Goal: Check status: Verify the current state of an ongoing process or item

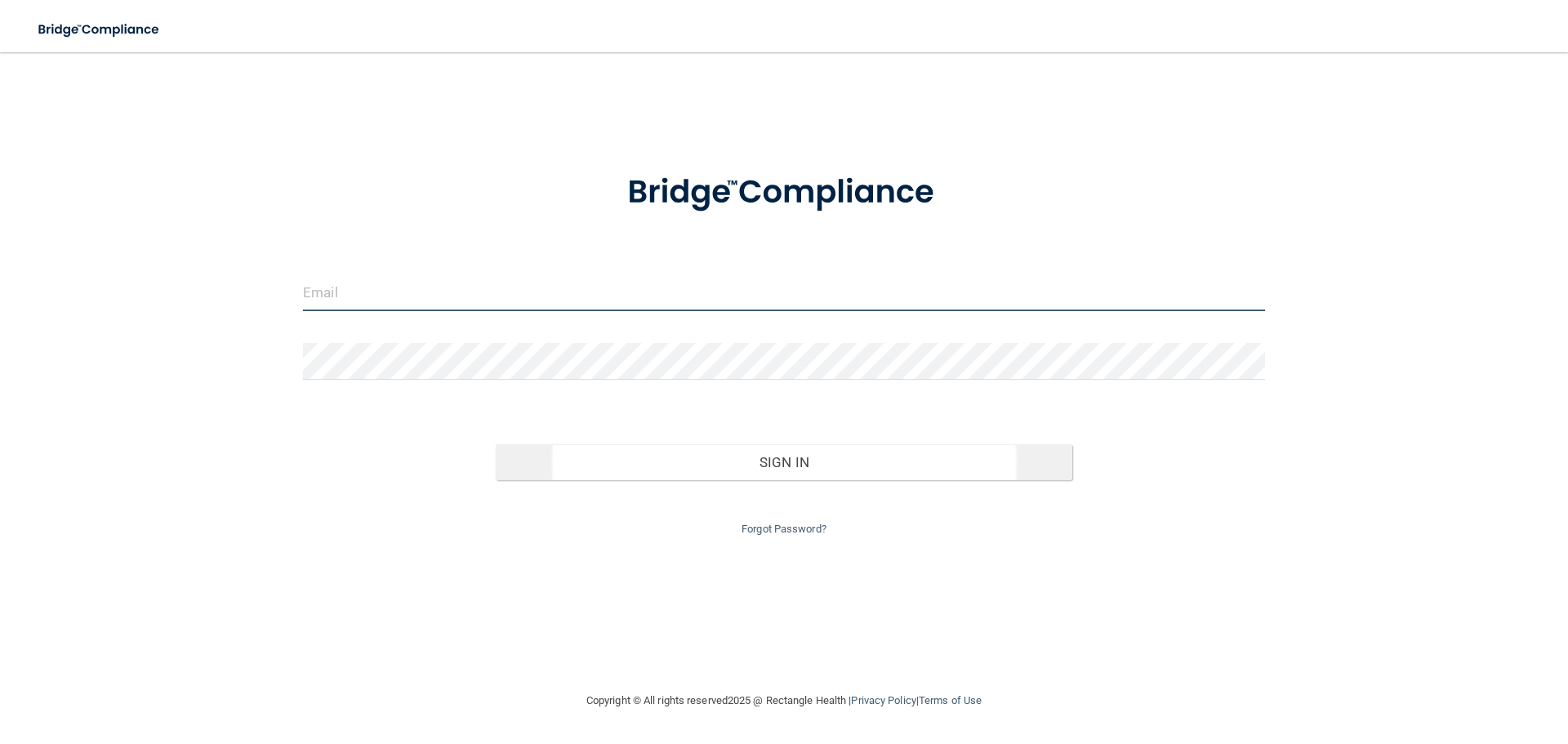
type input "[EMAIL_ADDRESS][DOMAIN_NAME]"
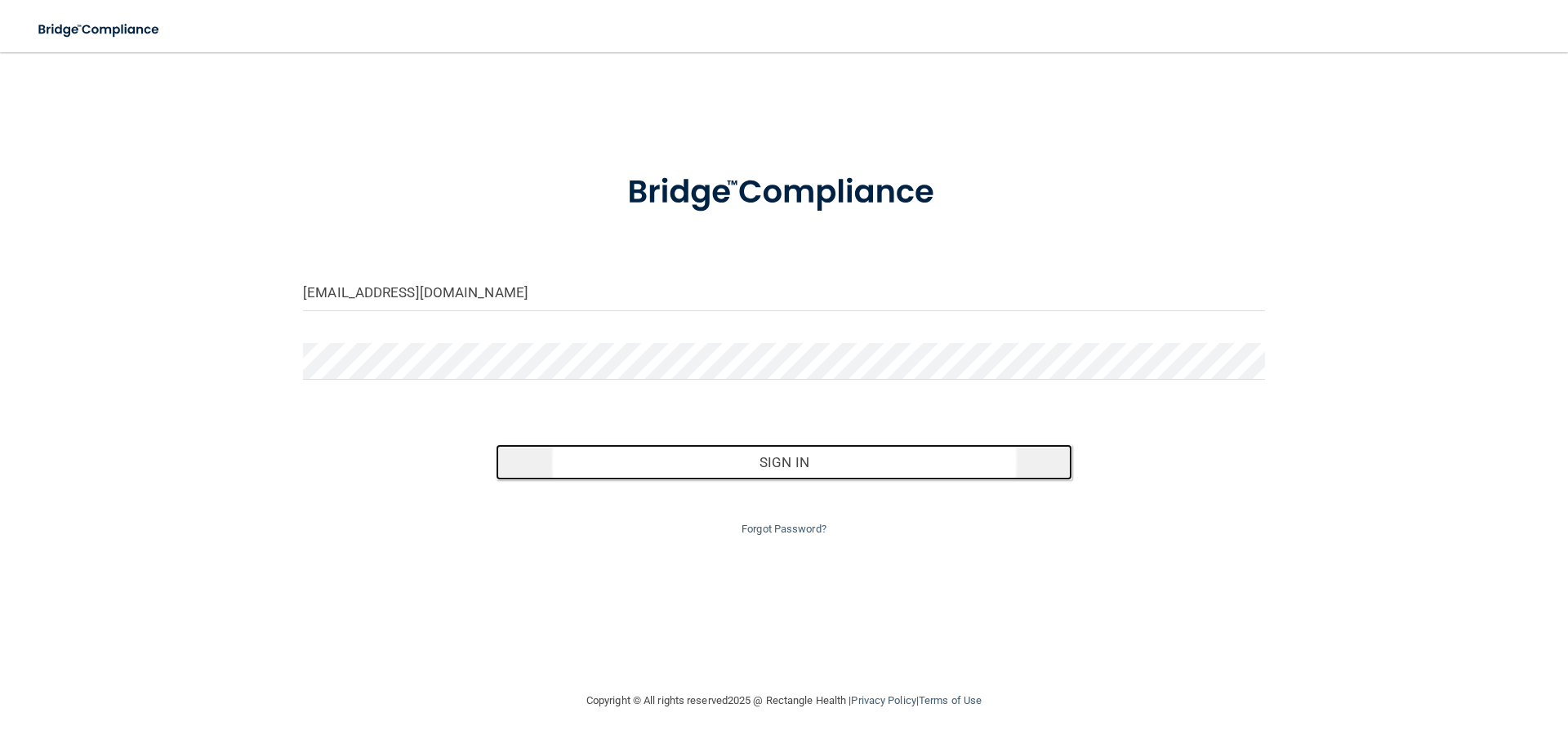
click at [786, 469] on button "Sign In" at bounding box center [784, 462] width 578 height 36
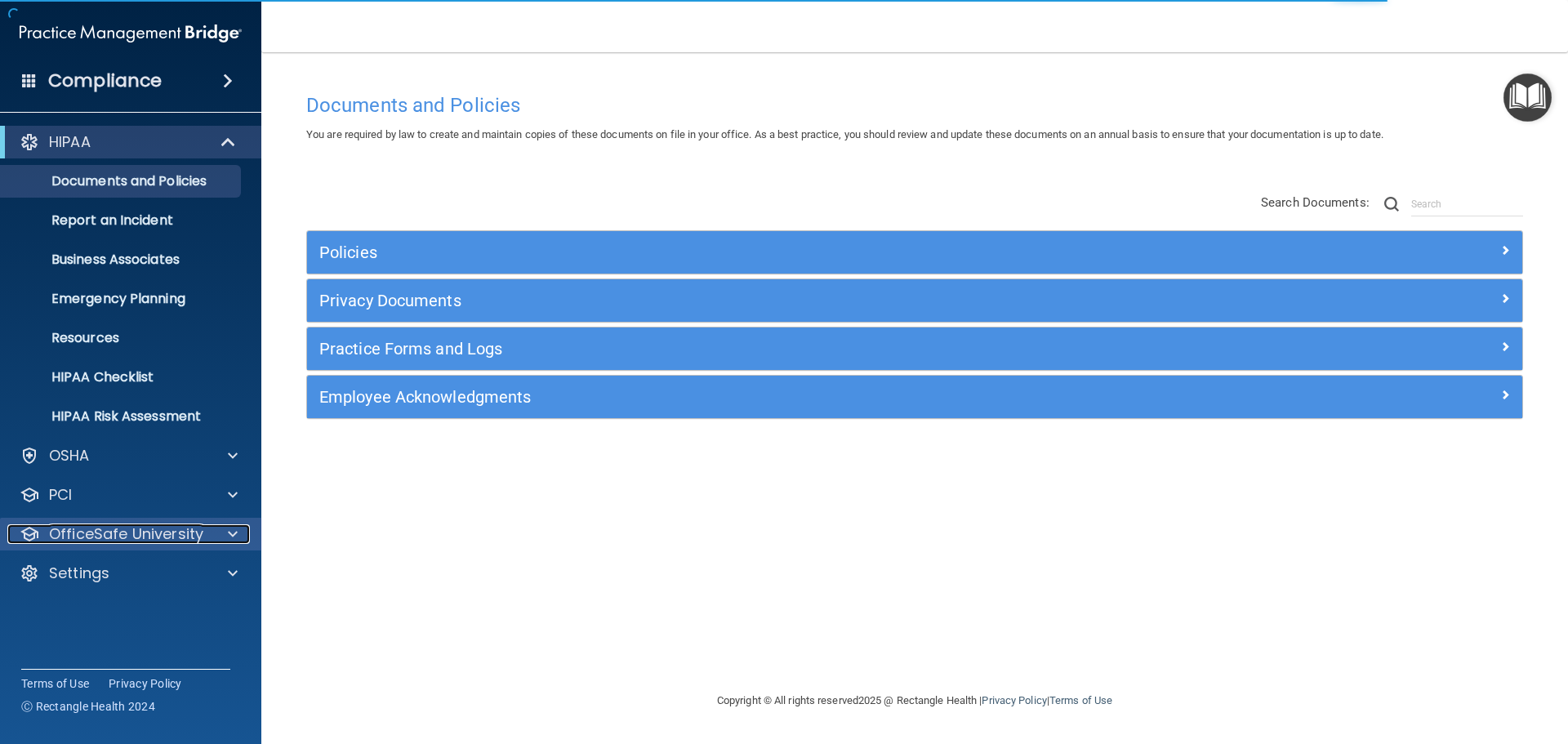
click at [141, 535] on p "OfficeSafe University" at bounding box center [126, 534] width 154 height 19
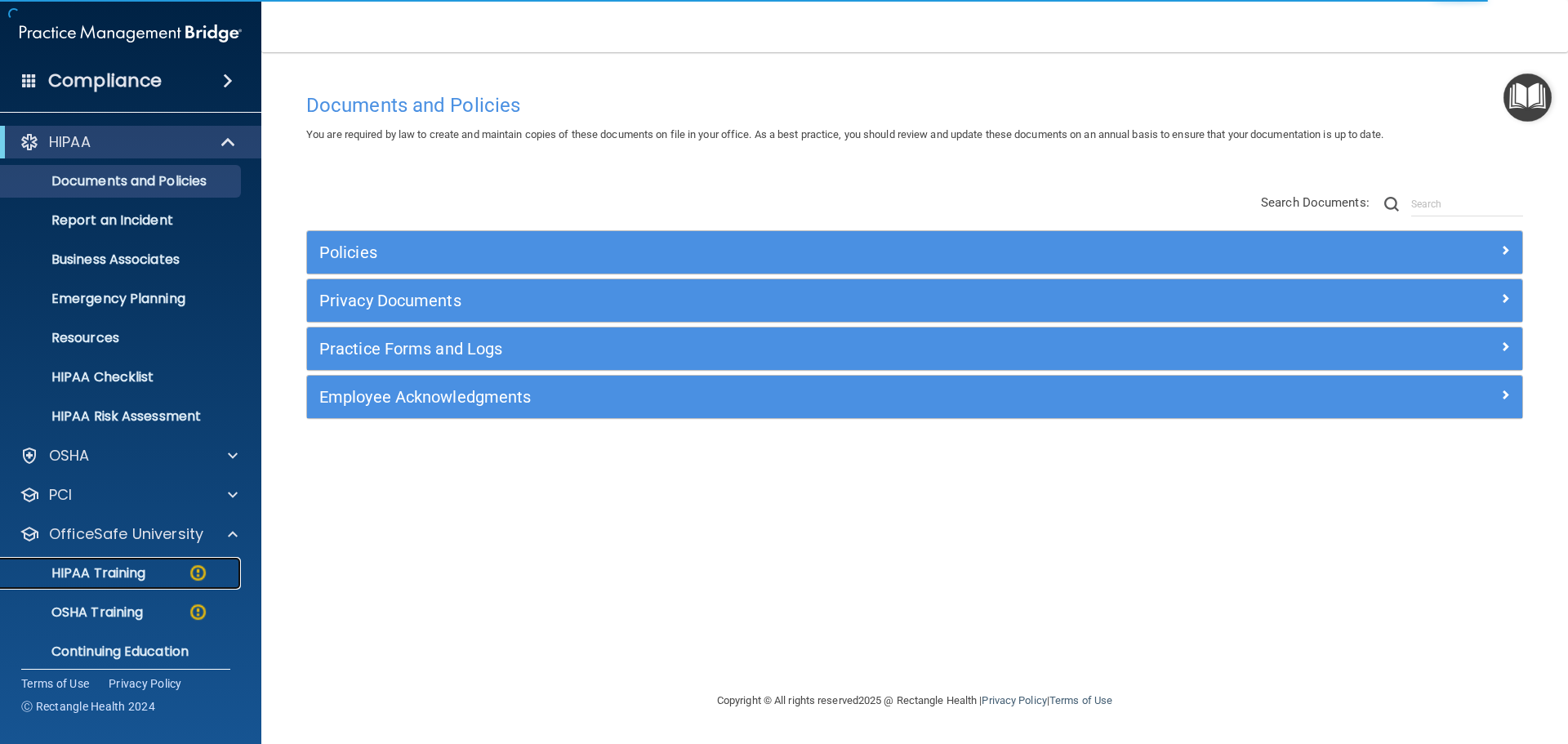
click at [129, 569] on p "HIPAA Training" at bounding box center [78, 573] width 134 height 16
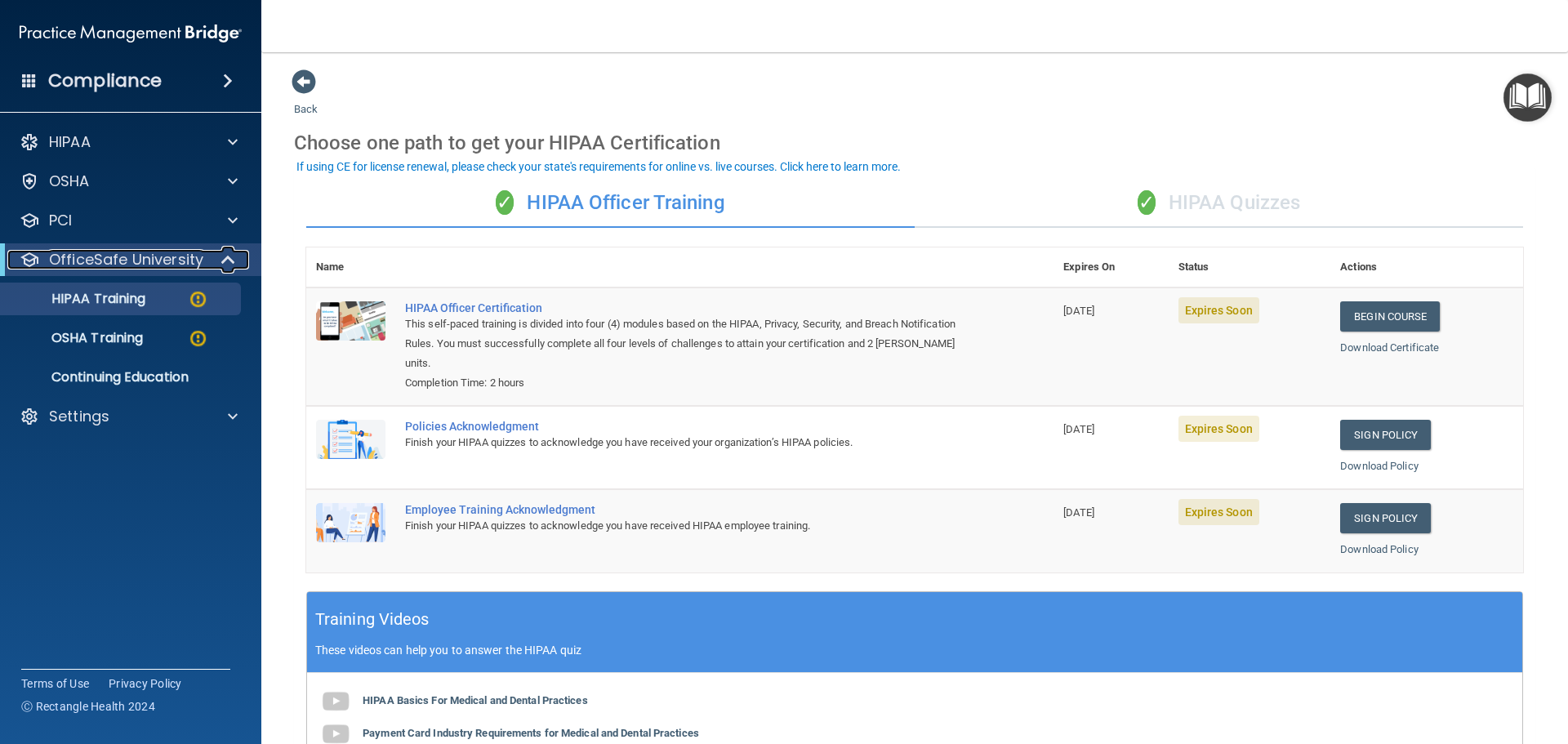
click at [113, 260] on p "OfficeSafe University" at bounding box center [126, 259] width 154 height 19
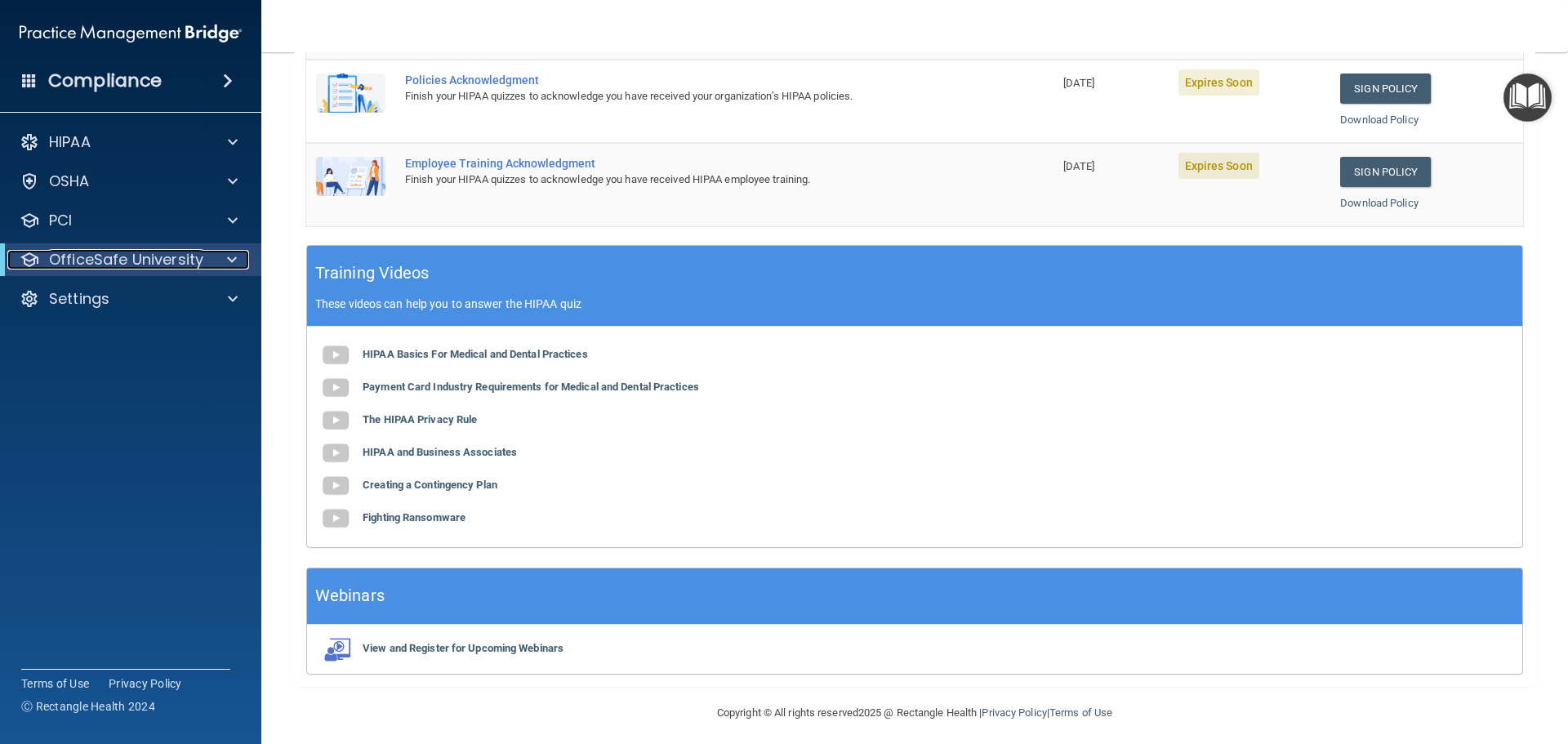
scroll to position [355, 0]
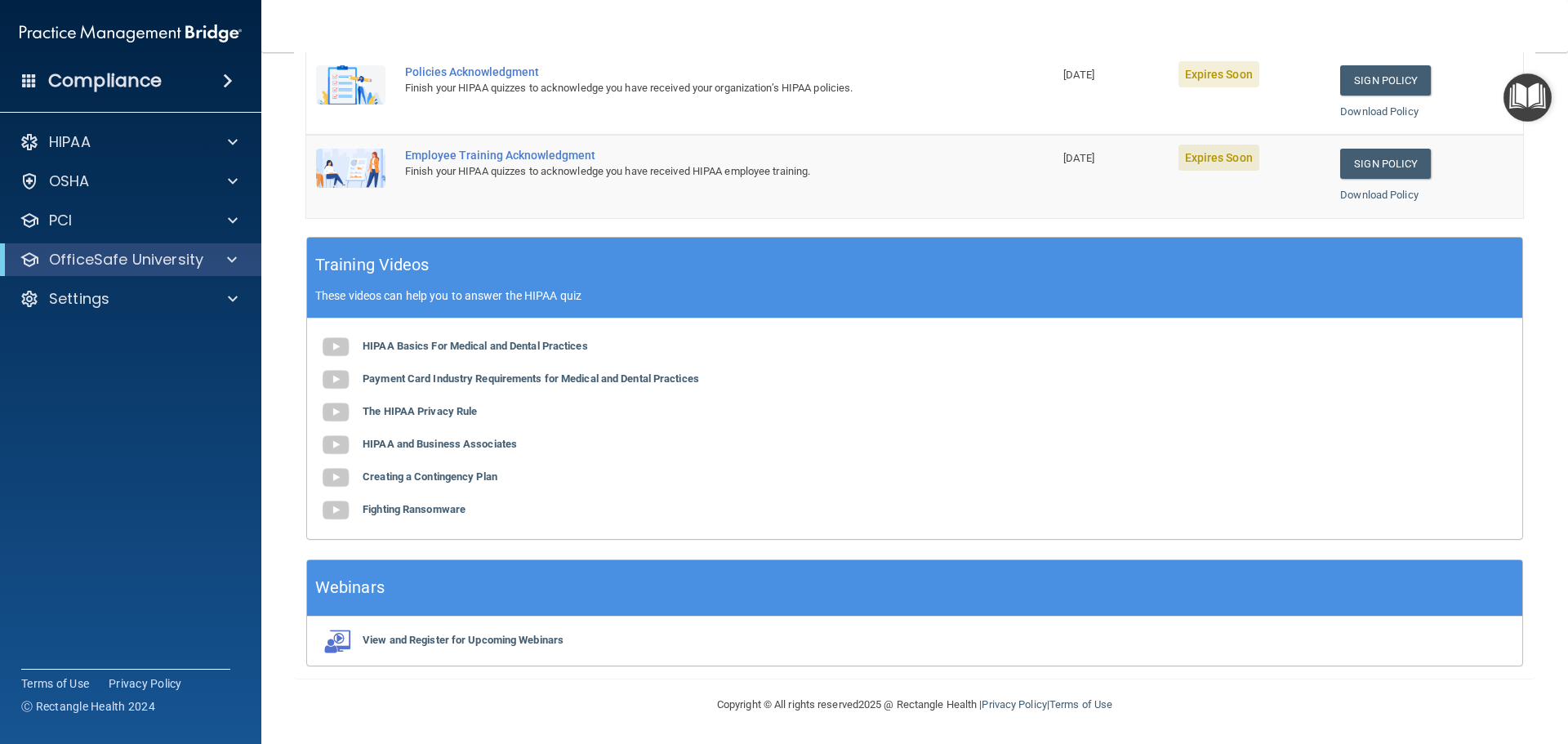
click at [230, 78] on span at bounding box center [227, 81] width 10 height 19
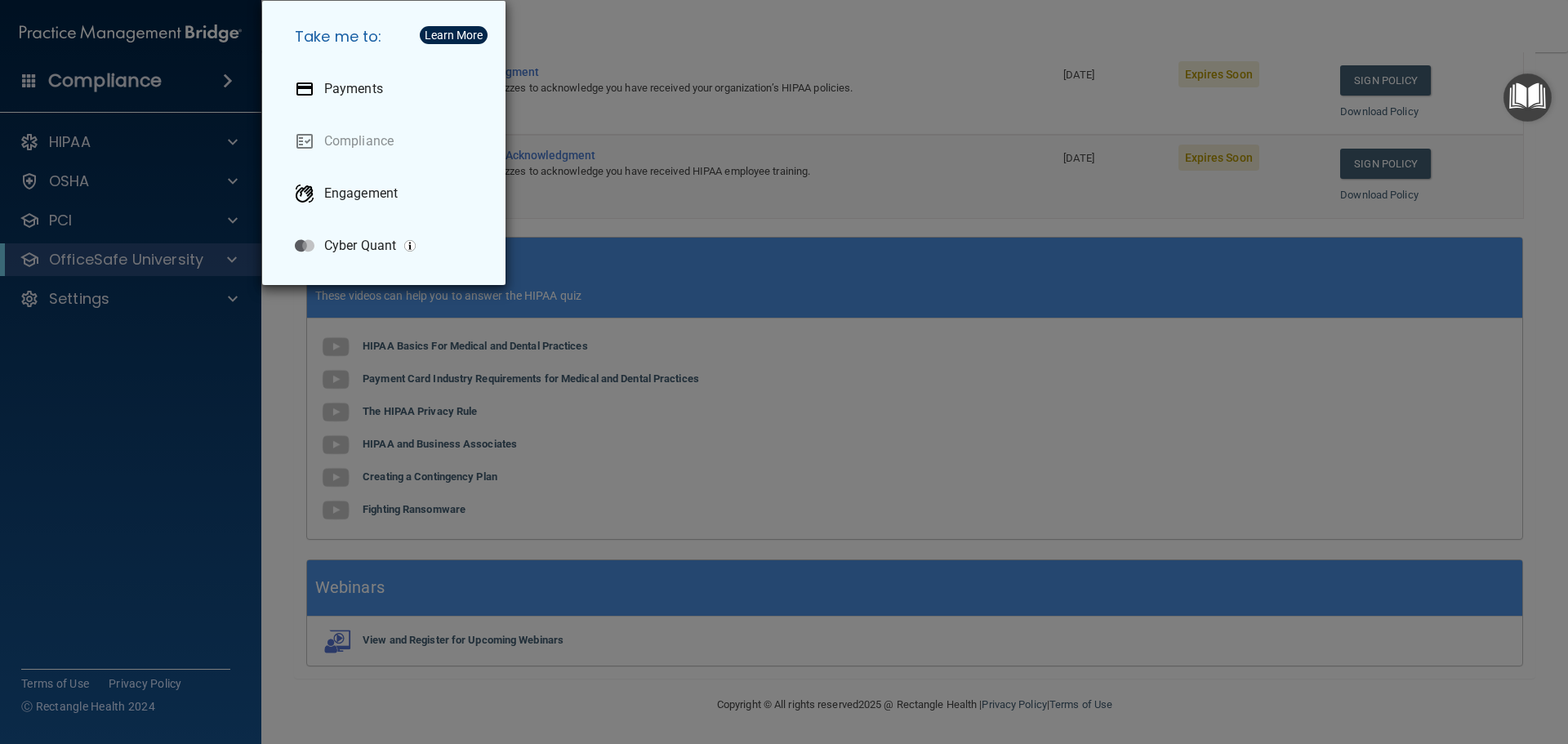
drag, startPoint x: 226, startPoint y: 84, endPoint x: 141, endPoint y: 120, distance: 92.3
click at [226, 85] on div "Take me to: Payments Compliance Engagement Cyber Quant" at bounding box center [784, 372] width 1568 height 744
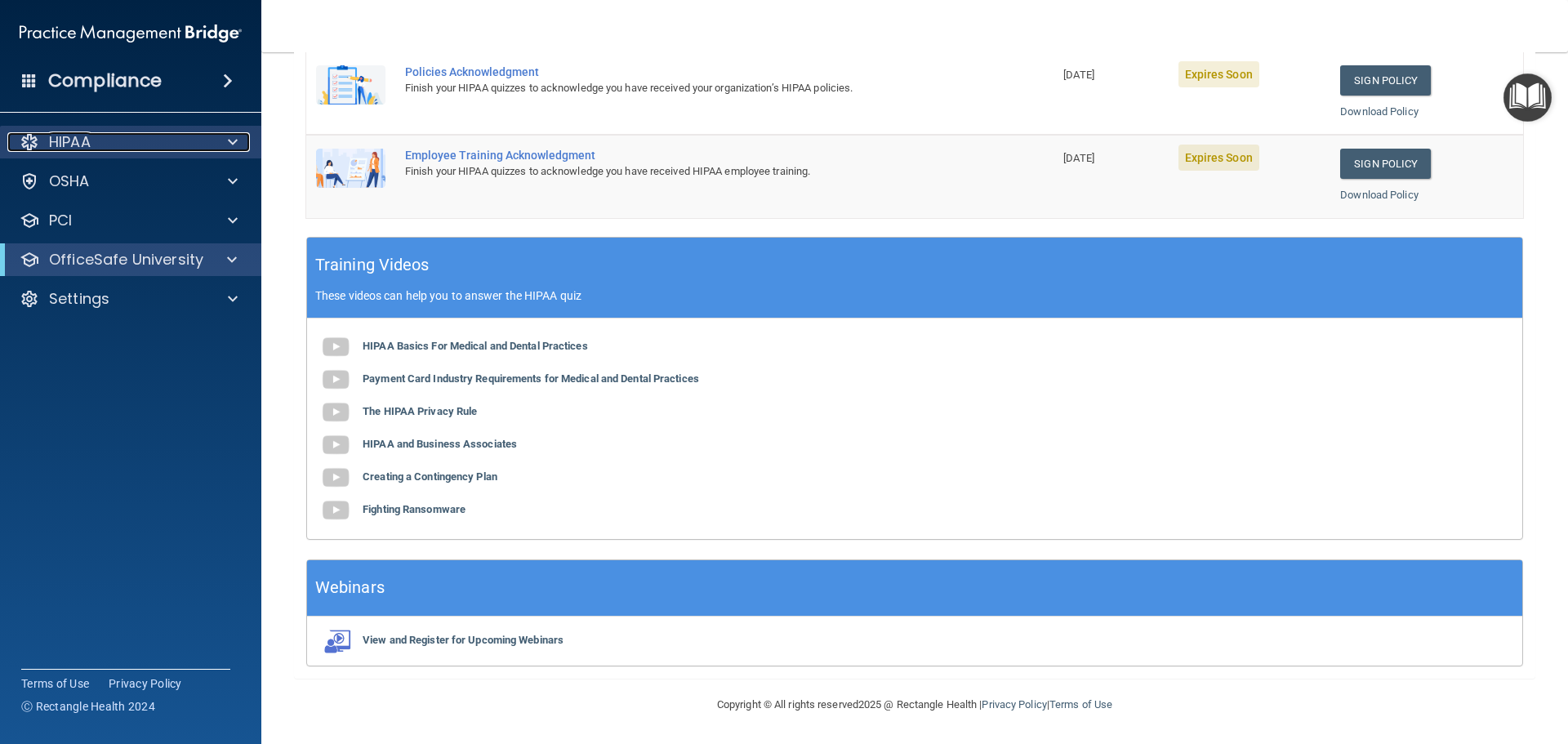
click at [74, 144] on p "HIPAA" at bounding box center [69, 142] width 41 height 19
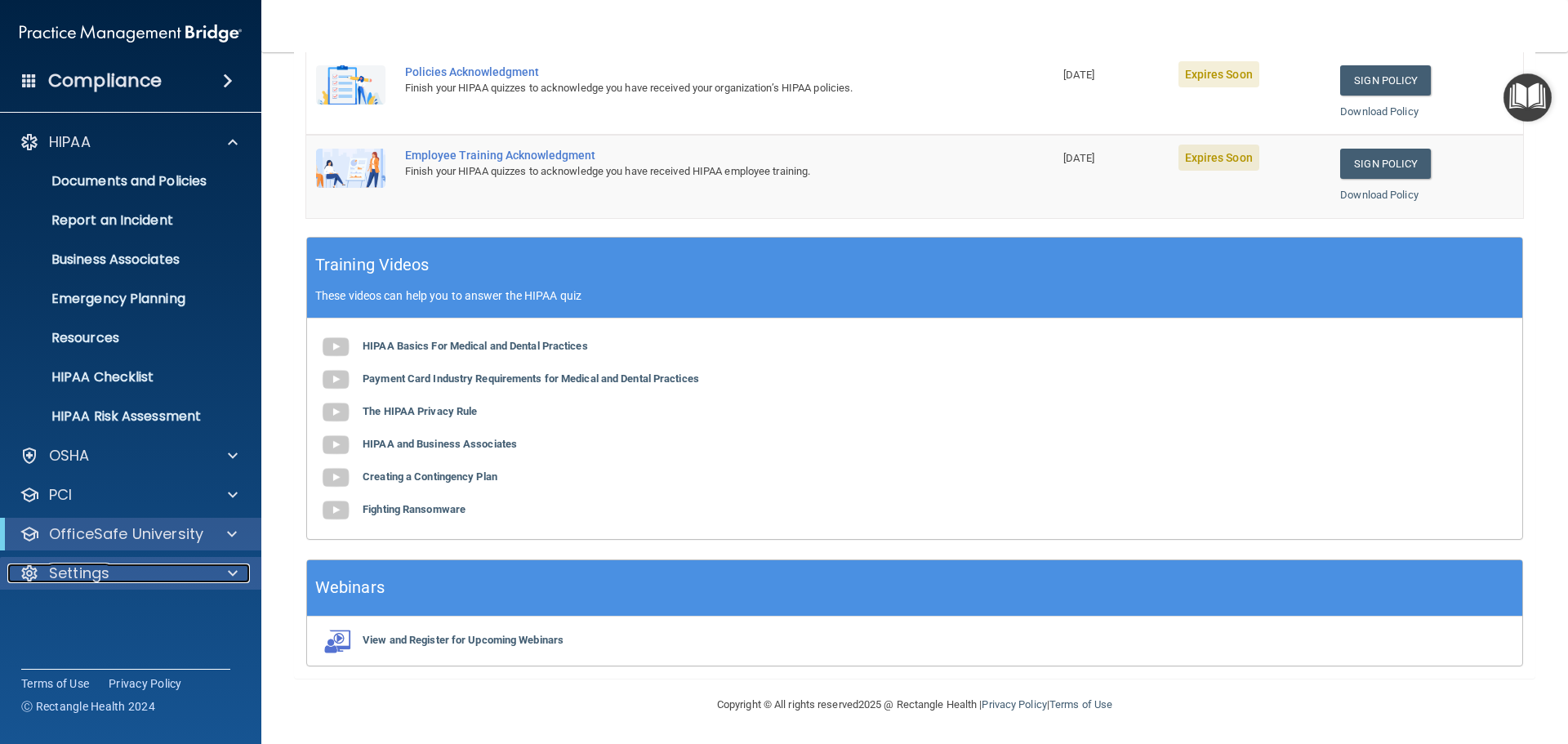
click at [104, 566] on p "Settings" at bounding box center [79, 573] width 60 height 19
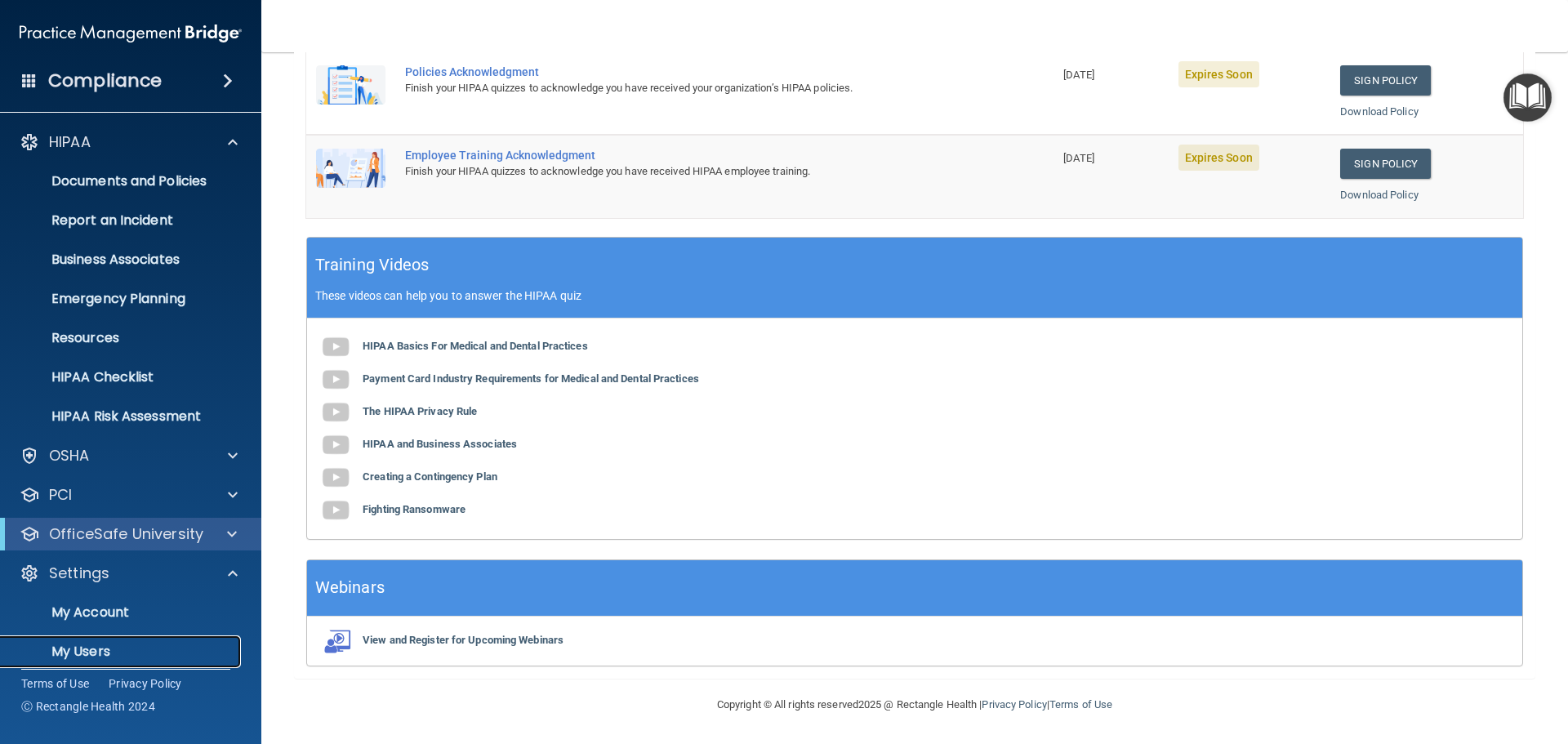
click at [82, 643] on p "My Users" at bounding box center [122, 651] width 223 height 16
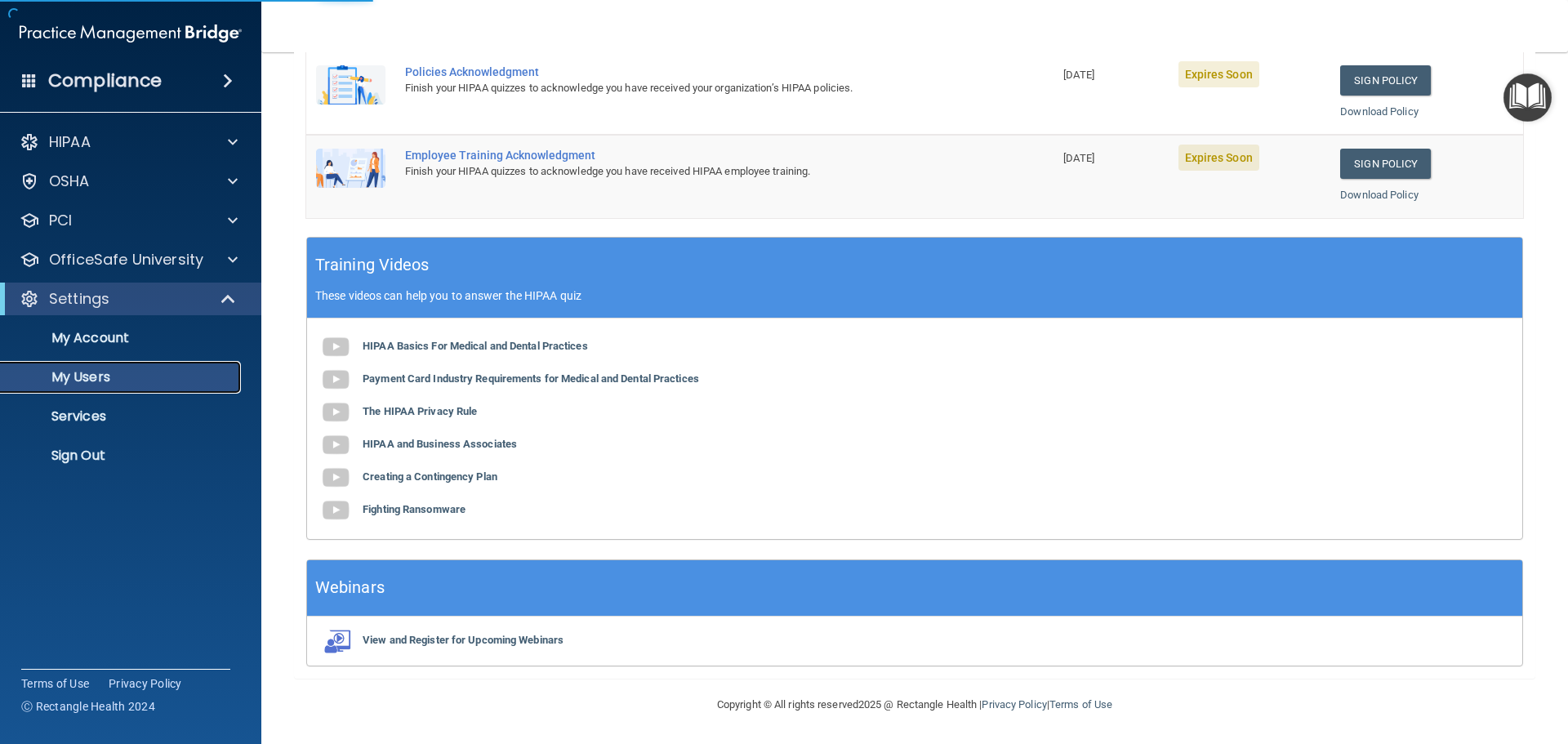
scroll to position [113, 0]
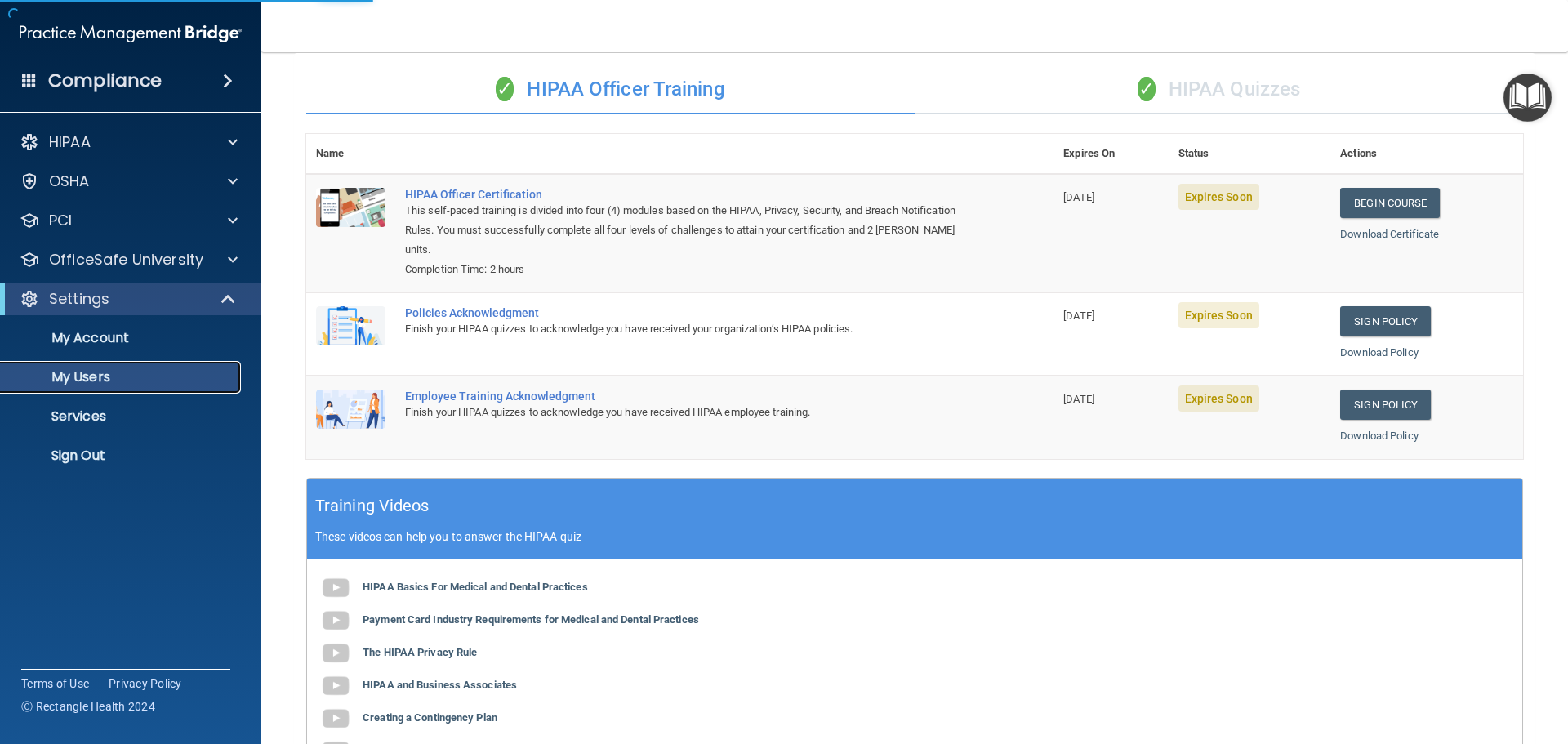
select select "20"
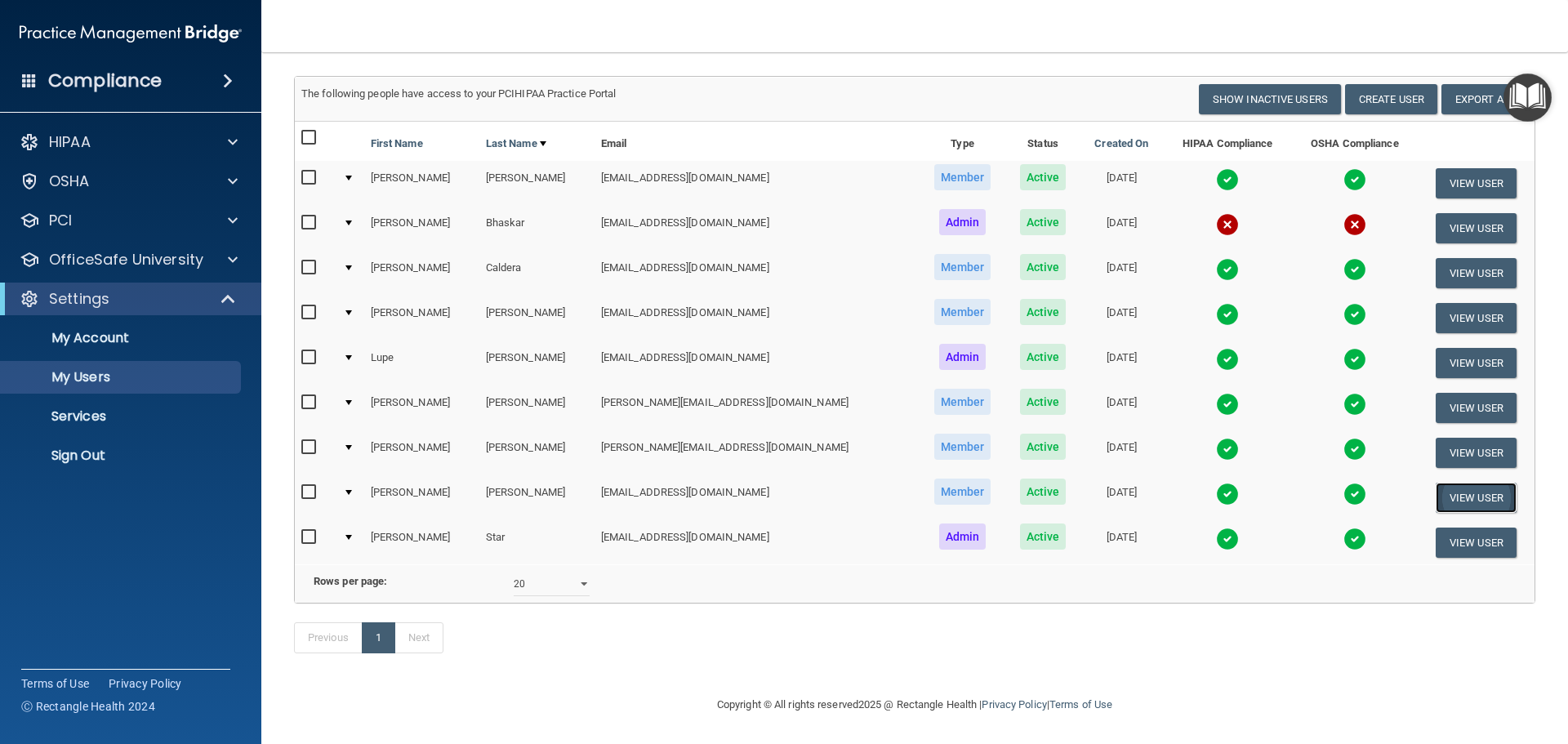
click at [1437, 483] on button "View User" at bounding box center [1476, 497] width 81 height 30
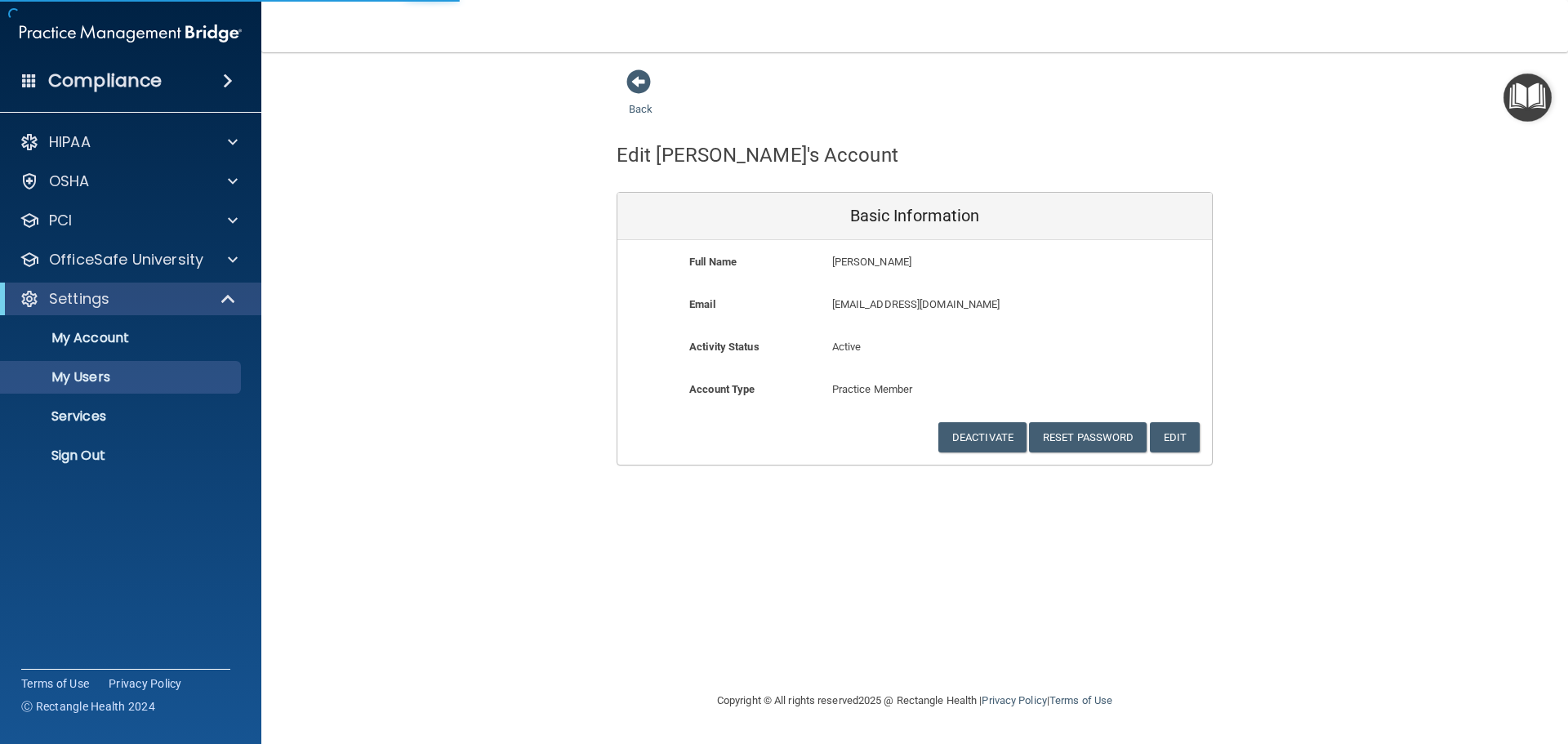
select select "20"
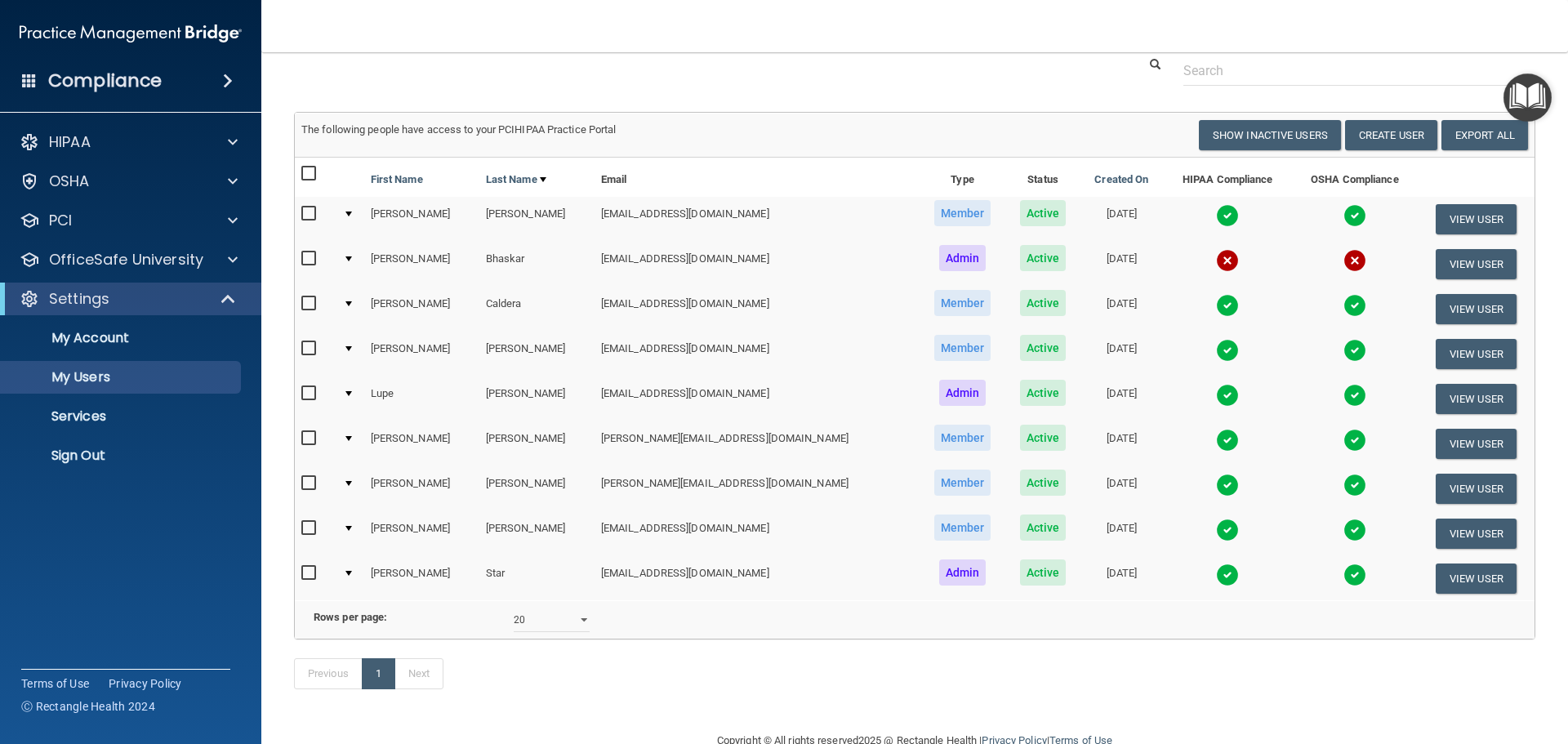
scroll to position [113, 0]
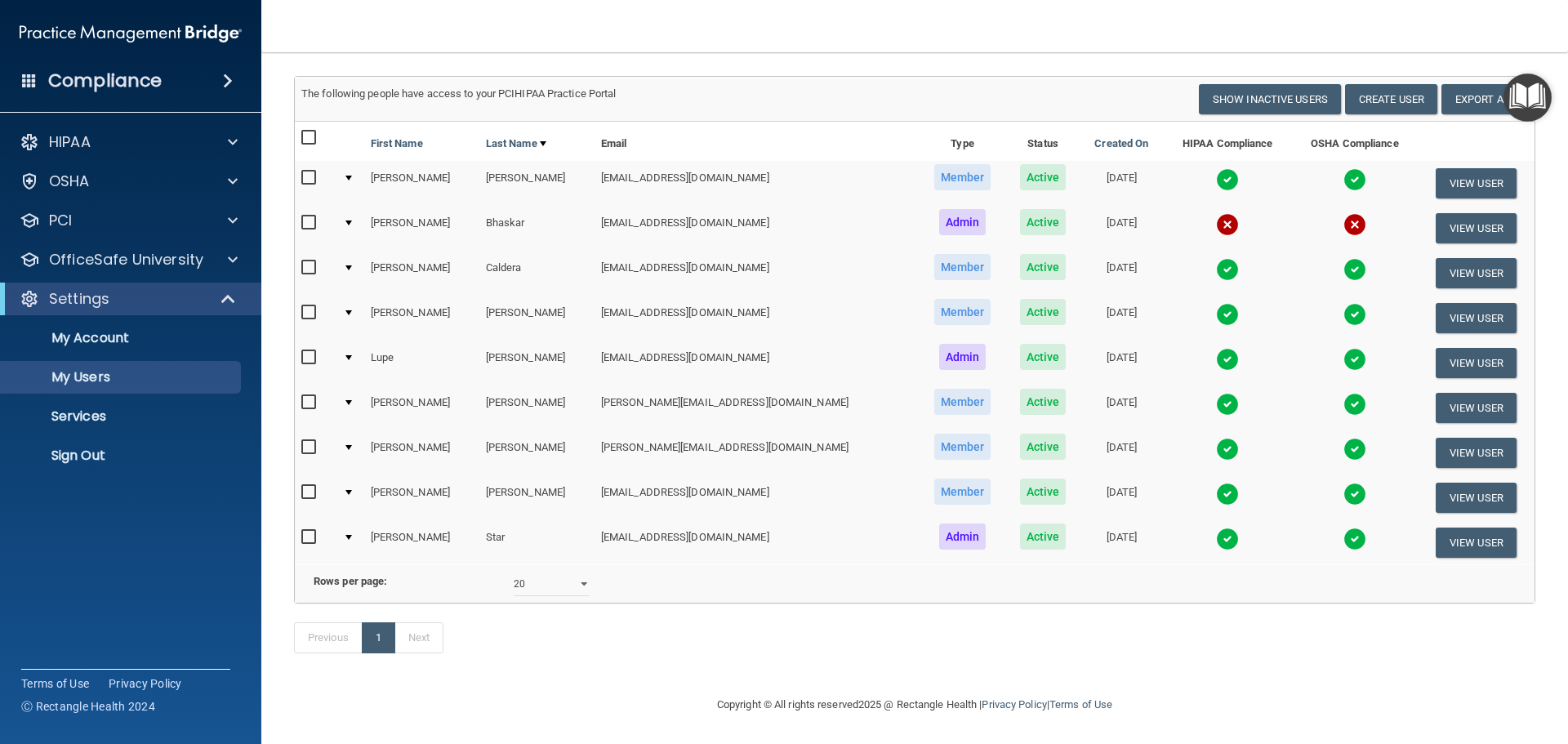
click at [352, 490] on div at bounding box center [348, 492] width 7 height 5
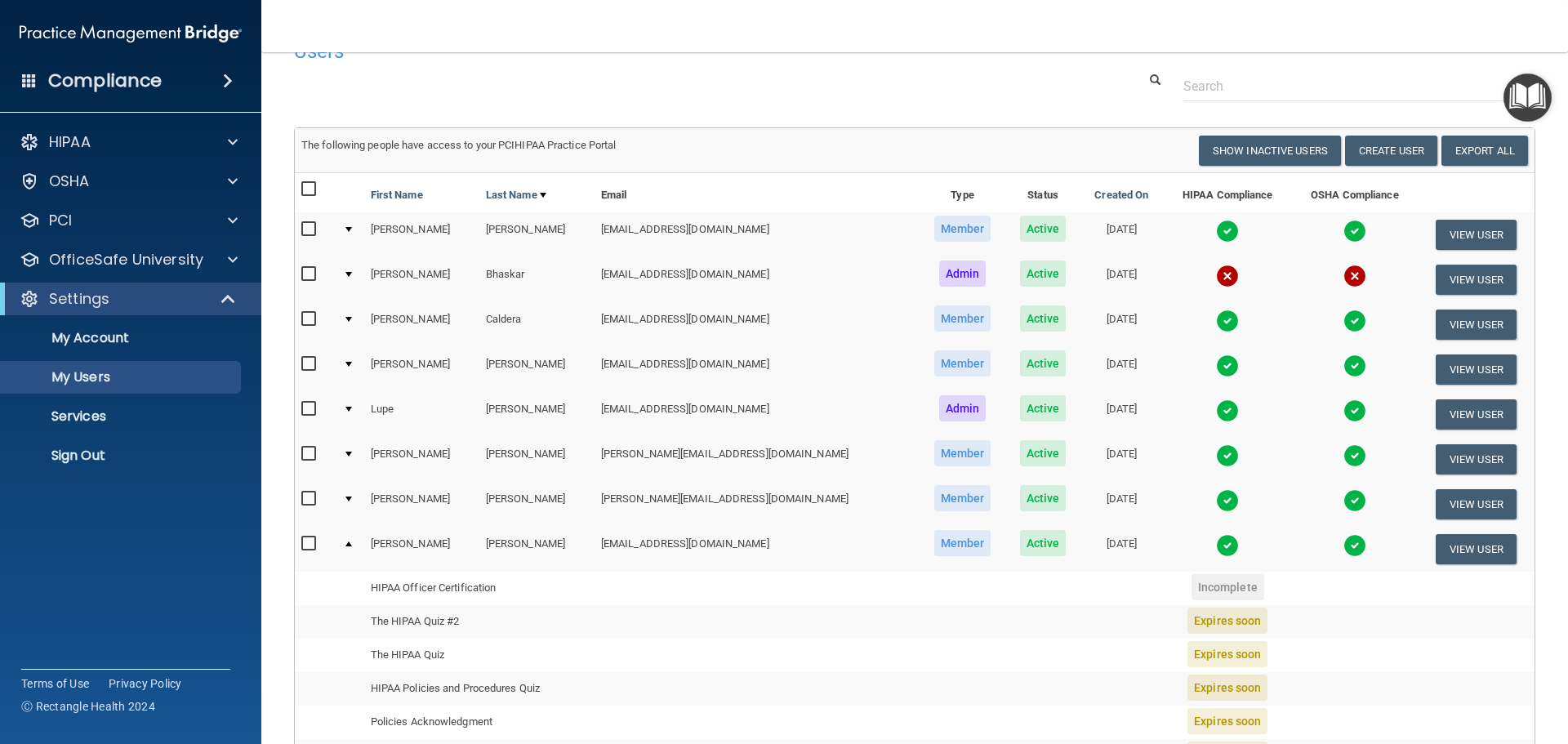
scroll to position [0, 0]
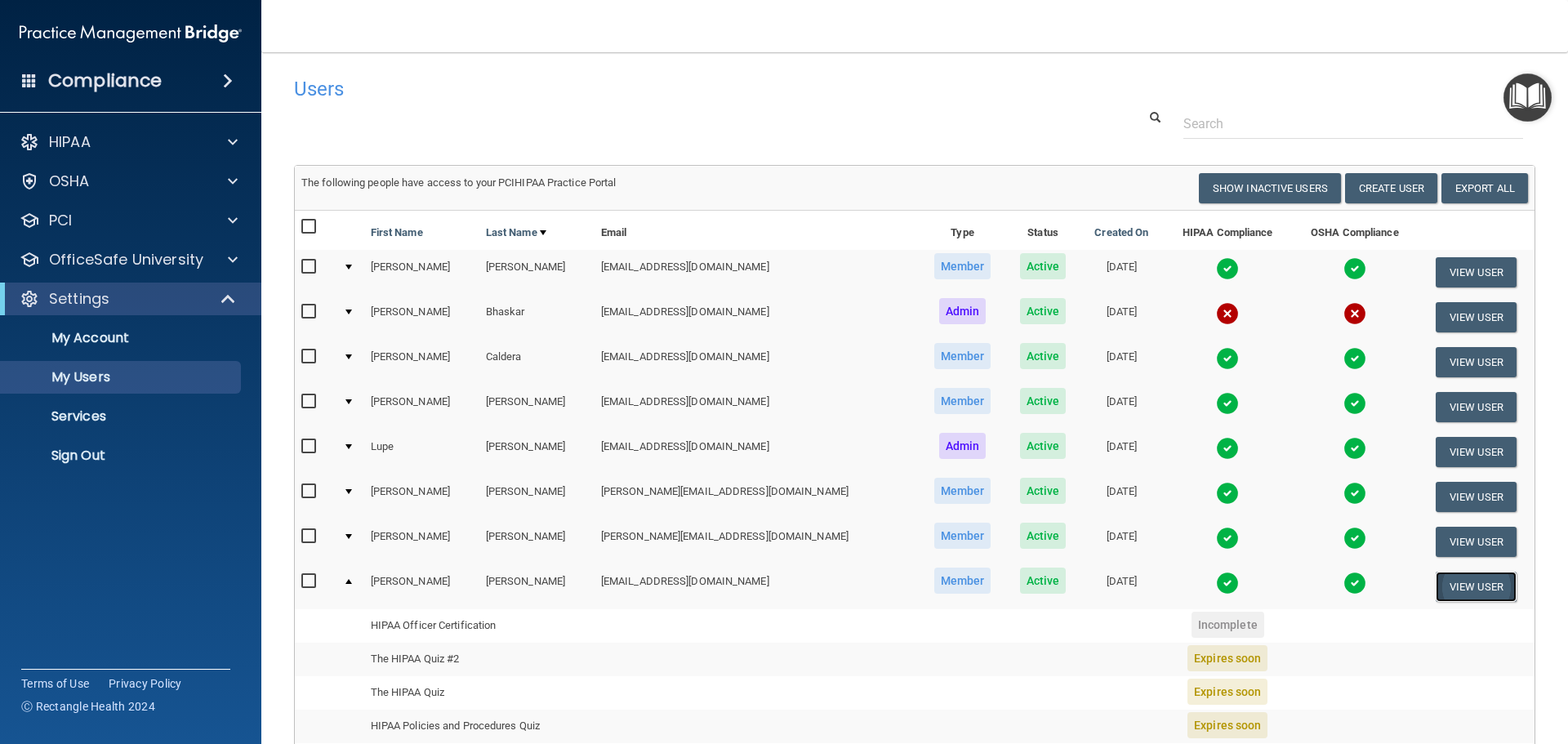
click at [1443, 588] on button "View User" at bounding box center [1476, 587] width 81 height 30
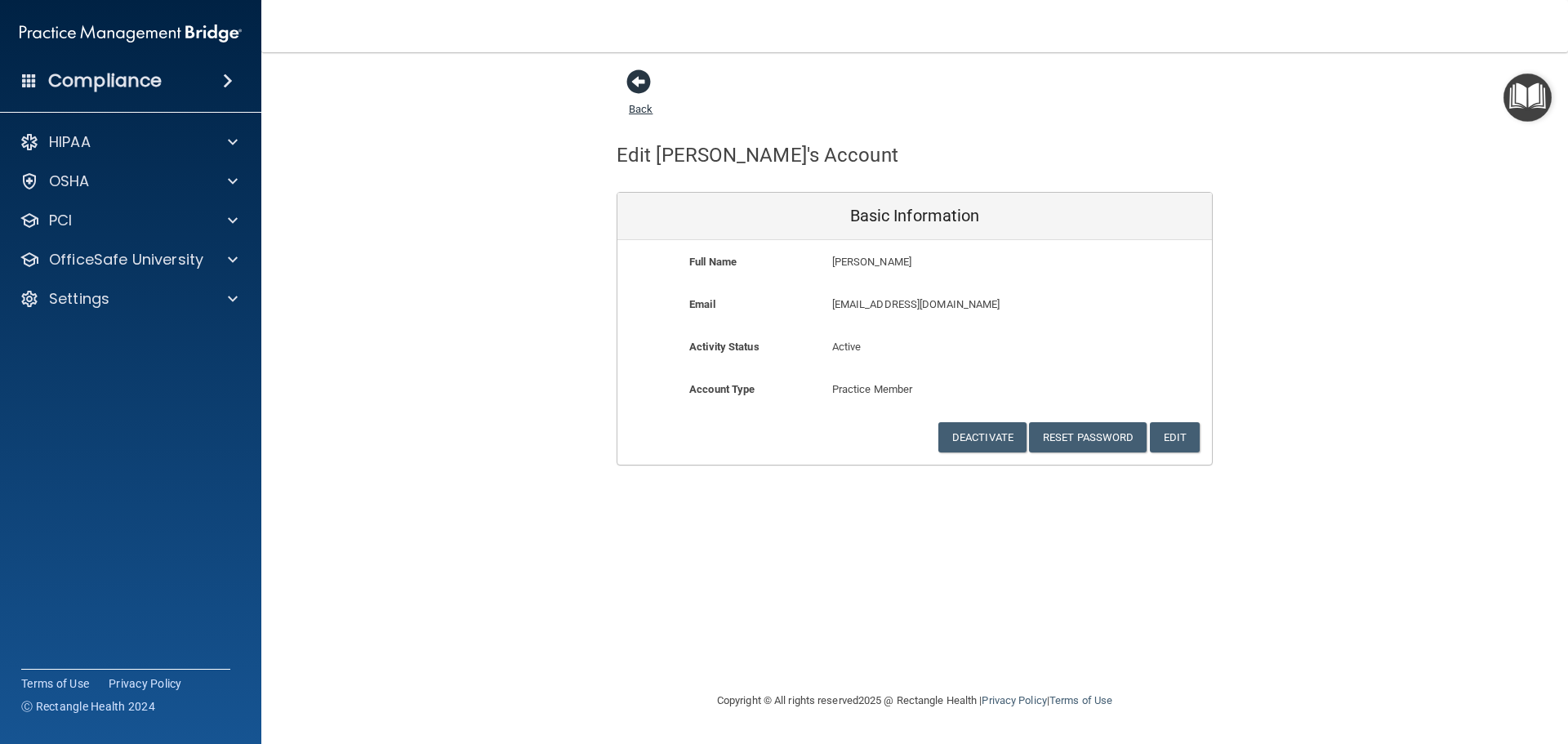
click at [648, 88] on span at bounding box center [639, 82] width 25 height 25
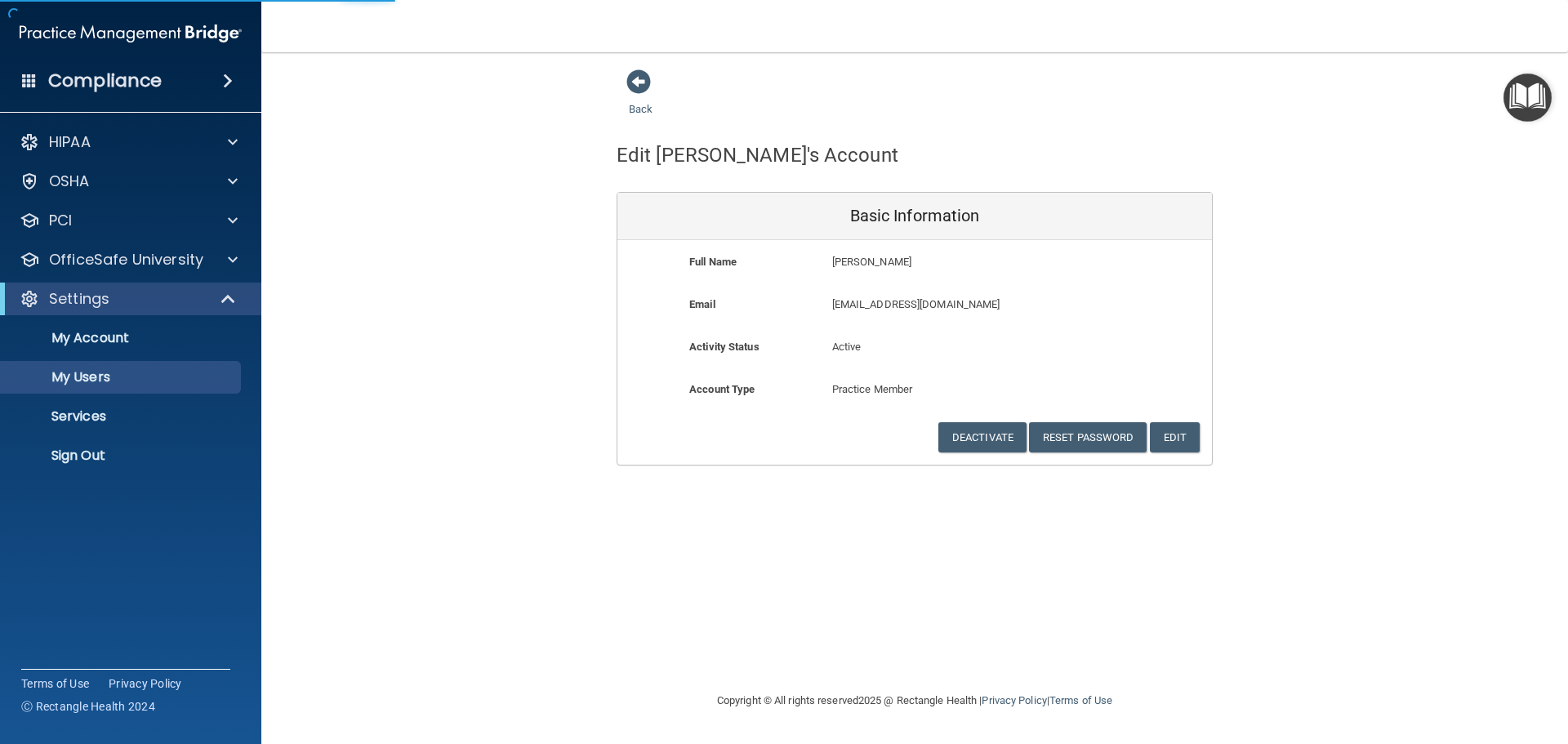
select select "20"
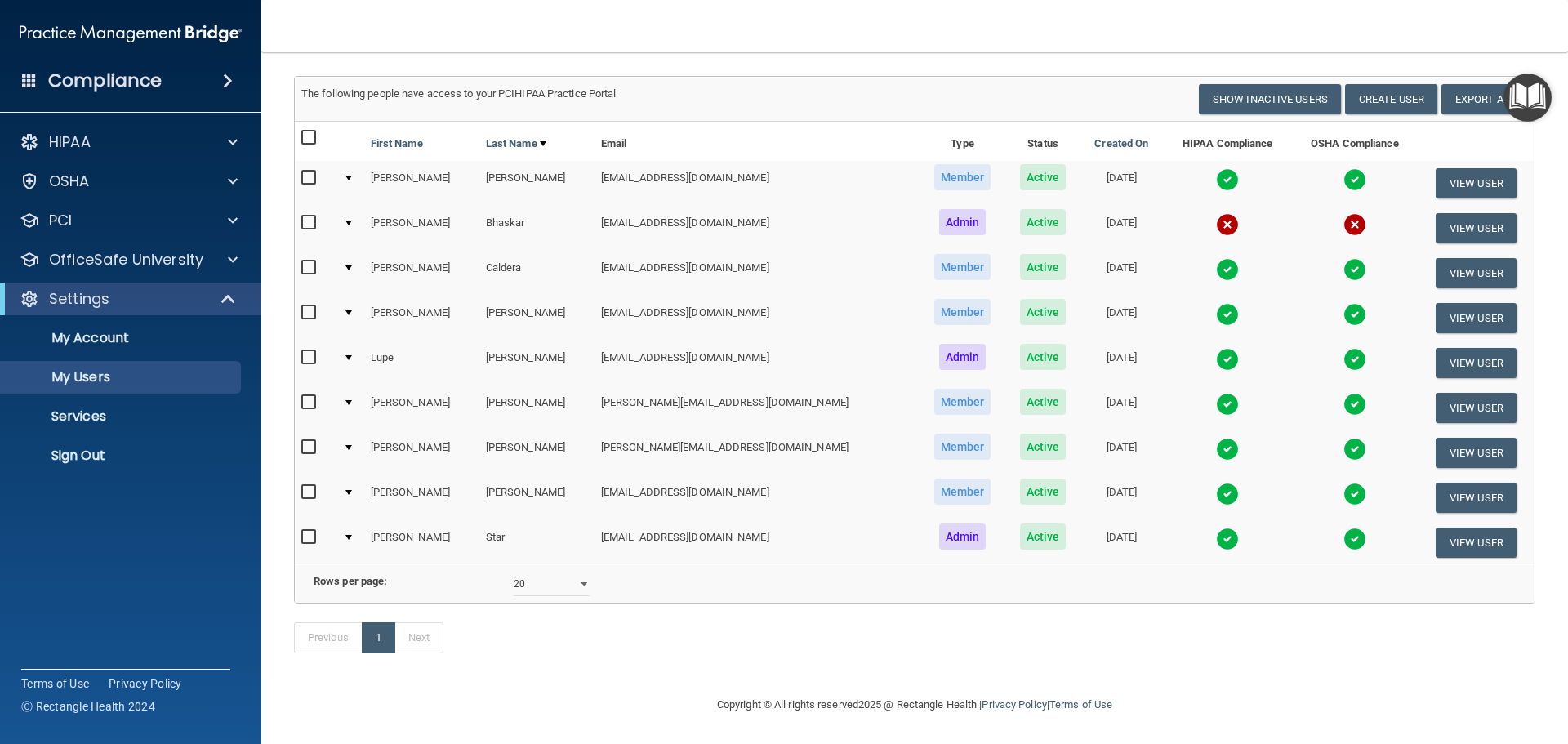
scroll to position [113, 0]
click at [1343, 168] on img at bounding box center [1355, 180] width 23 height 23
click at [1343, 169] on img at bounding box center [1355, 180] width 23 height 23
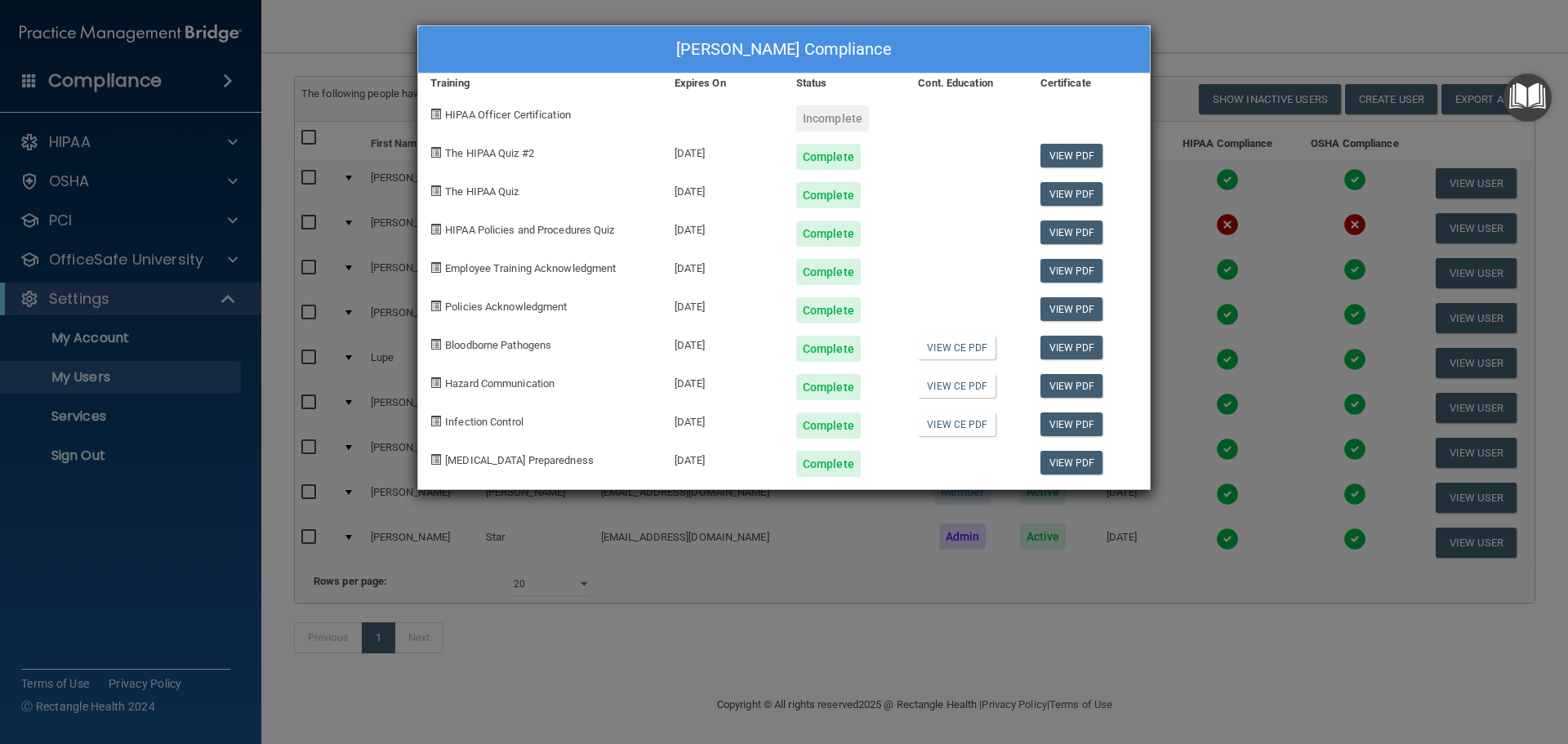
click at [1211, 25] on div "[PERSON_NAME] Compliance Training Expires On Status Cont. Education Certificate…" at bounding box center [784, 372] width 1568 height 744
drag, startPoint x: 237, startPoint y: 491, endPoint x: 317, endPoint y: 559, distance: 105.0
click at [238, 491] on div "[PERSON_NAME] Compliance Training Expires On Status Cont. Education Certificate…" at bounding box center [784, 372] width 1568 height 744
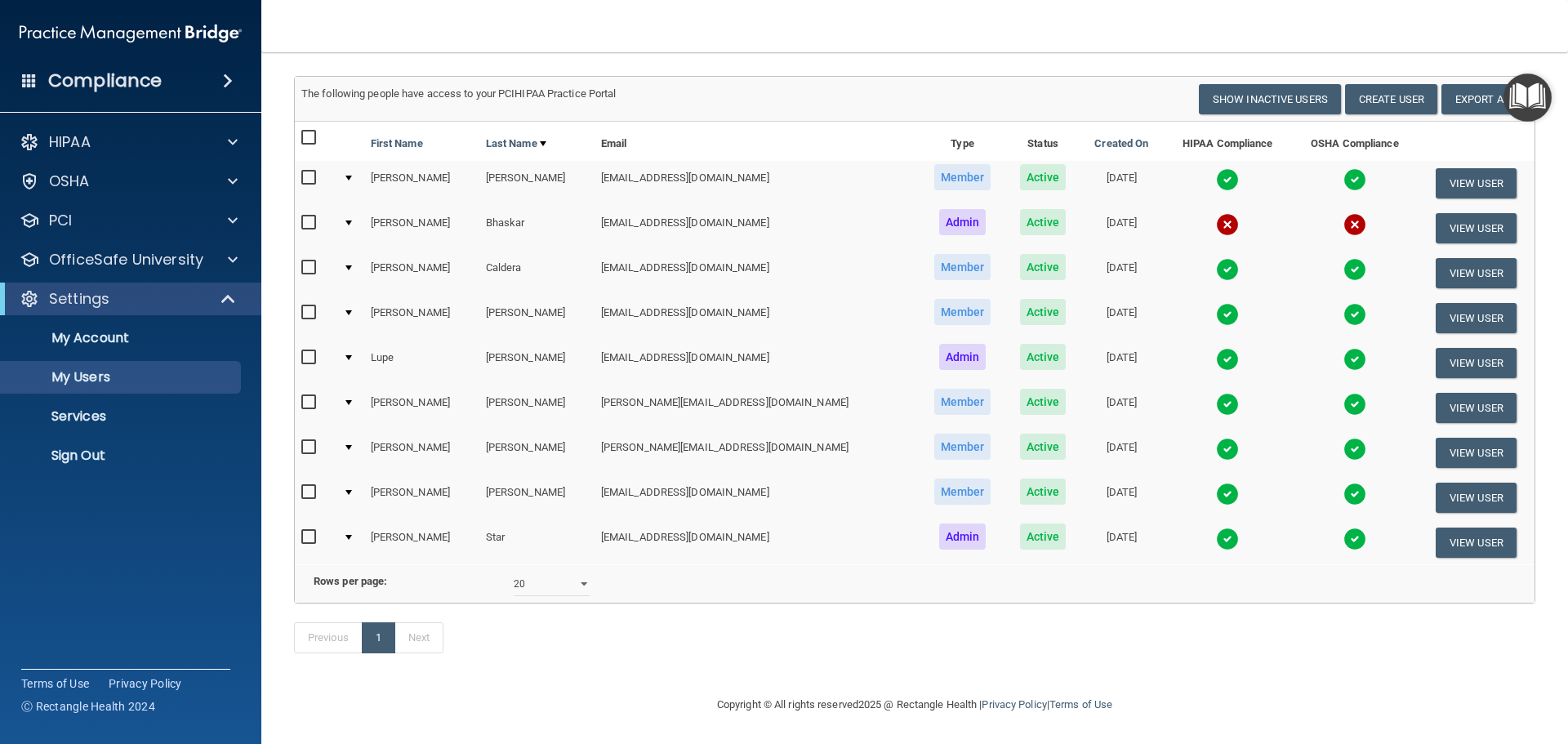
click at [1216, 483] on img at bounding box center [1227, 494] width 23 height 23
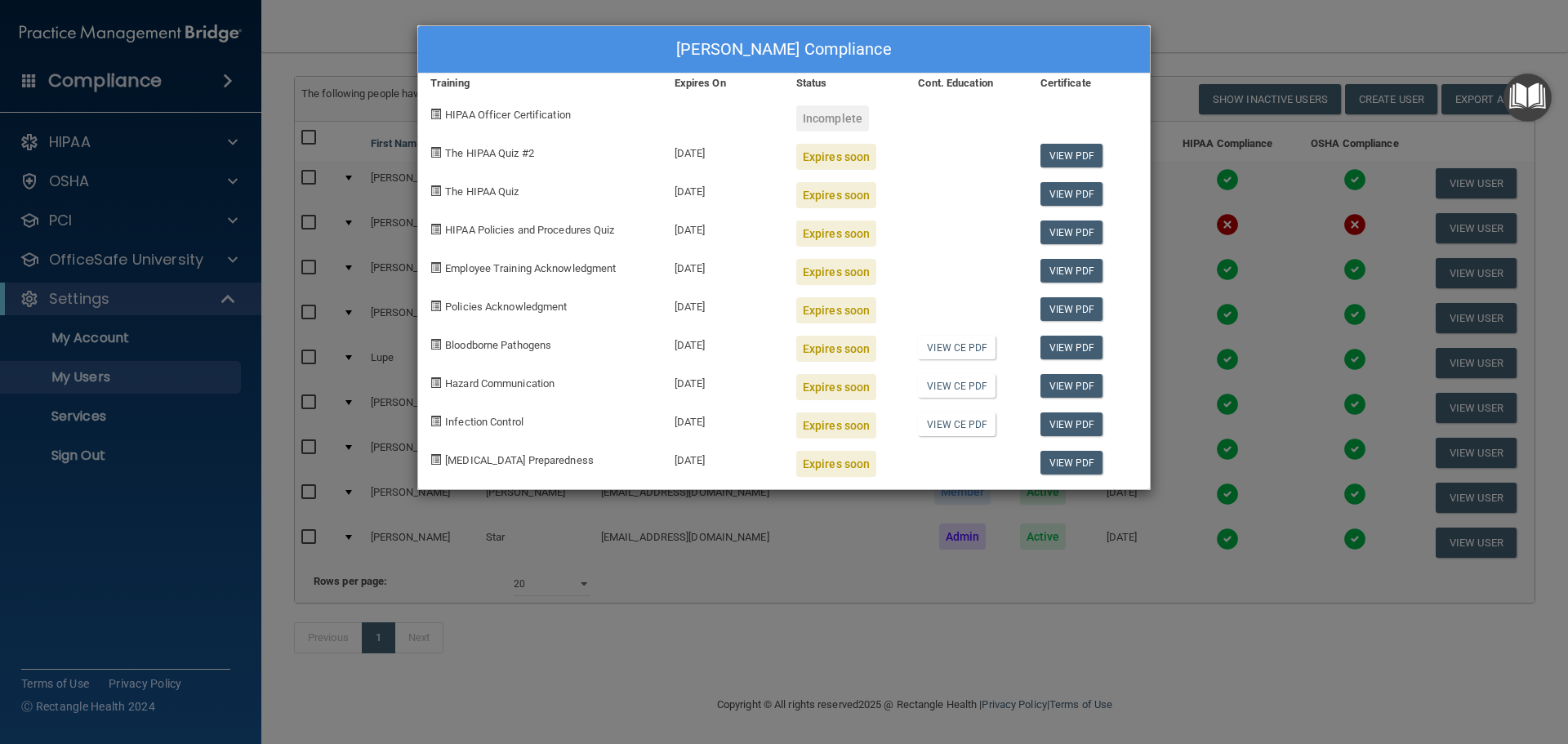
click at [1198, 6] on div "[PERSON_NAME] Compliance Training Expires On Status Cont. Education Certificate…" at bounding box center [784, 372] width 1568 height 744
